Goal: Task Accomplishment & Management: Use online tool/utility

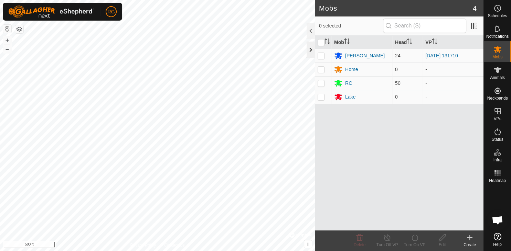
click at [310, 49] on div at bounding box center [311, 50] width 8 height 17
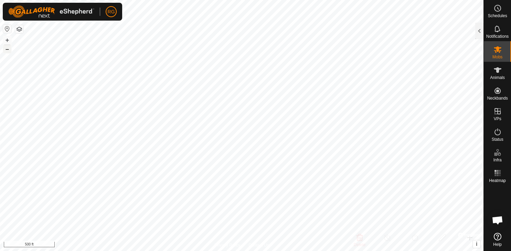
click at [8, 49] on button "–" at bounding box center [7, 49] width 8 height 8
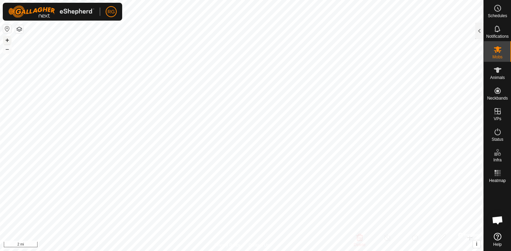
click at [5, 41] on button "+" at bounding box center [7, 40] width 8 height 8
click at [9, 39] on button "+" at bounding box center [7, 40] width 8 height 8
click at [8, 39] on button "+" at bounding box center [7, 40] width 8 height 8
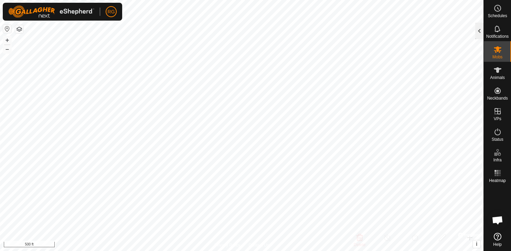
click at [480, 28] on div at bounding box center [479, 31] width 8 height 17
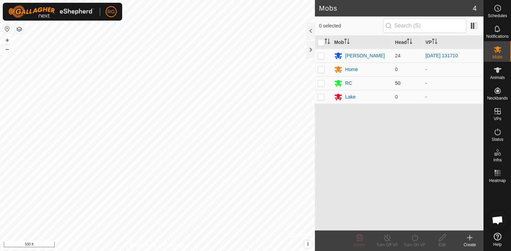
click at [322, 82] on p-checkbox at bounding box center [321, 83] width 7 height 6
checkbox input "true"
click at [416, 239] on icon at bounding box center [414, 238] width 9 height 8
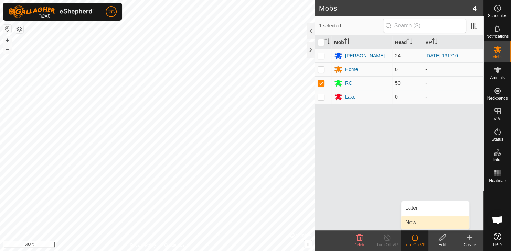
click at [411, 223] on link "Now" at bounding box center [435, 223] width 68 height 14
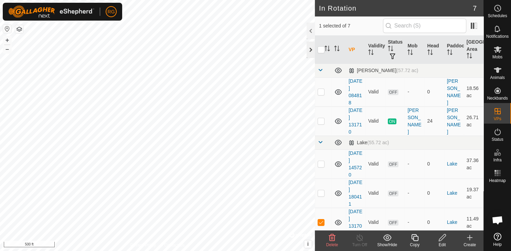
click at [312, 55] on div at bounding box center [311, 50] width 8 height 17
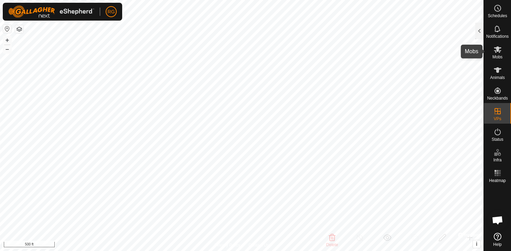
click at [501, 46] on icon at bounding box center [497, 49] width 8 height 8
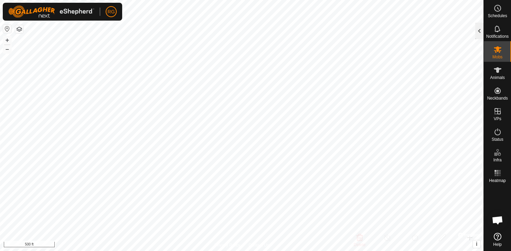
click at [481, 33] on div at bounding box center [479, 31] width 8 height 17
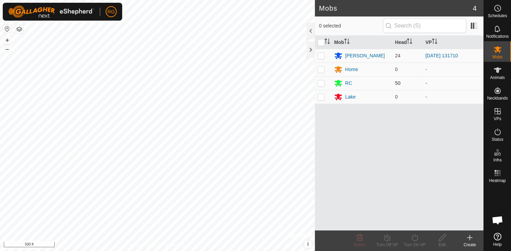
click at [323, 84] on p-checkbox at bounding box center [321, 83] width 7 height 6
checkbox input "true"
click at [413, 241] on icon at bounding box center [414, 238] width 6 height 7
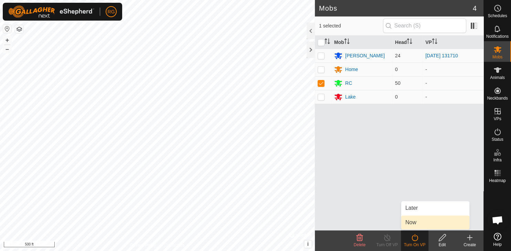
click at [414, 224] on link "Now" at bounding box center [435, 223] width 68 height 14
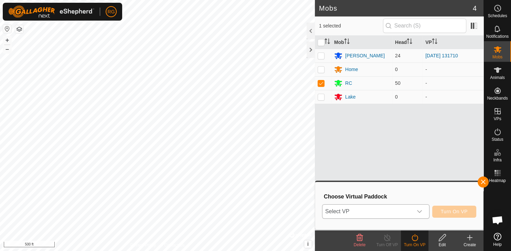
click at [419, 211] on icon "dropdown trigger" at bounding box center [420, 212] width 6 height 6
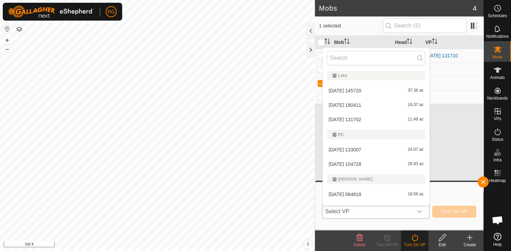
scroll to position [10, 0]
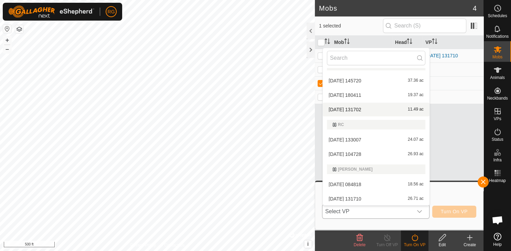
click at [364, 110] on li "2025-09-09 131702 11.49 ac" at bounding box center [376, 110] width 107 height 14
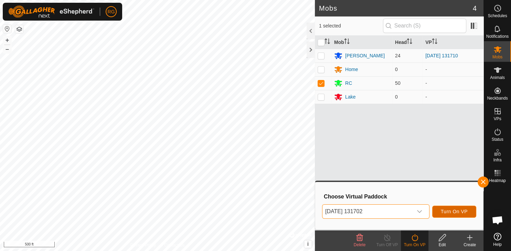
click at [450, 212] on span "Turn On VP" at bounding box center [454, 212] width 27 height 6
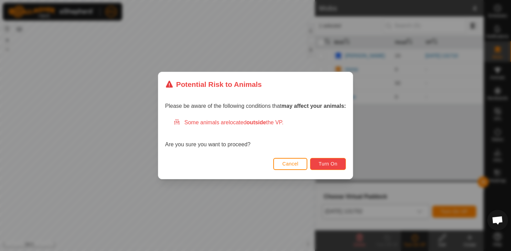
click at [321, 163] on span "Turn On" at bounding box center [328, 164] width 19 height 6
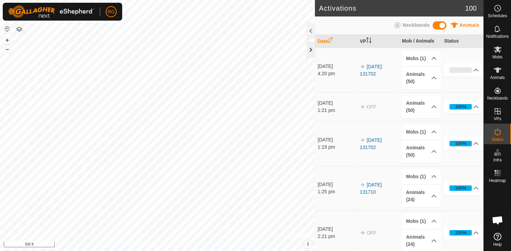
click at [310, 51] on div at bounding box center [311, 50] width 8 height 17
